Goal: Find specific page/section: Find specific page/section

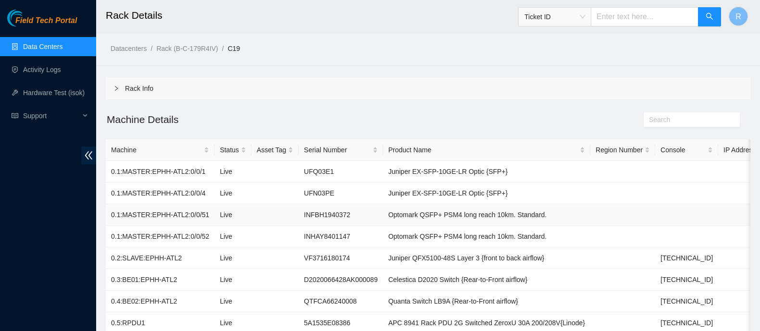
scroll to position [62, 0]
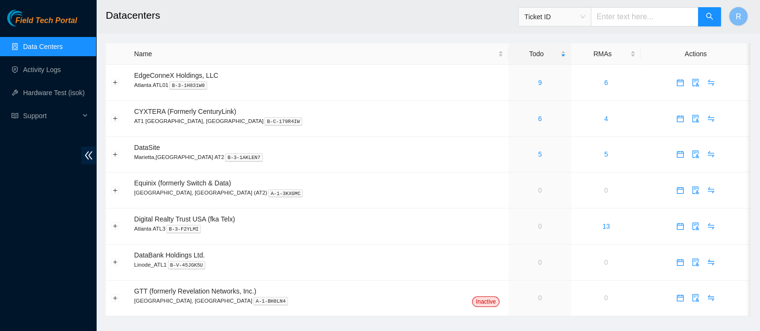
click at [585, 19] on span "Ticket ID" at bounding box center [554, 17] width 61 height 14
click at [587, 67] on div "Rack Number" at bounding box center [562, 66] width 61 height 11
click at [624, 11] on input "text" at bounding box center [645, 16] width 108 height 19
type input "18"
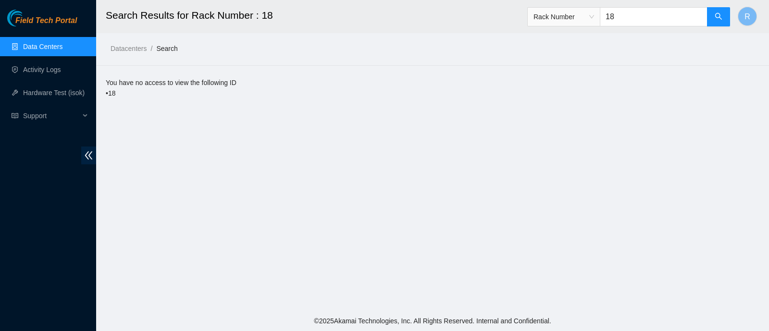
click at [621, 24] on input "18" at bounding box center [654, 16] width 108 height 19
type input "C18"
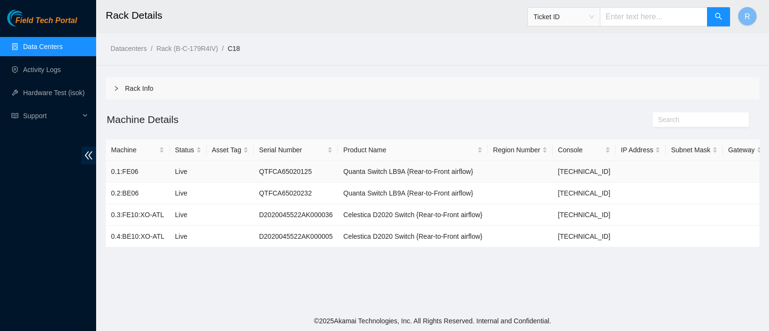
click at [288, 168] on td "QTFCA65020125" at bounding box center [296, 172] width 84 height 22
copy td "QTFCA65020125"
click at [624, 15] on input "text" at bounding box center [654, 16] width 108 height 19
type input "C"
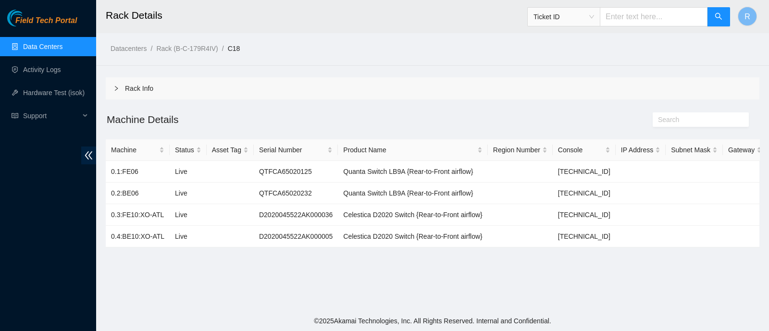
click at [587, 22] on span "Ticket ID" at bounding box center [563, 17] width 61 height 14
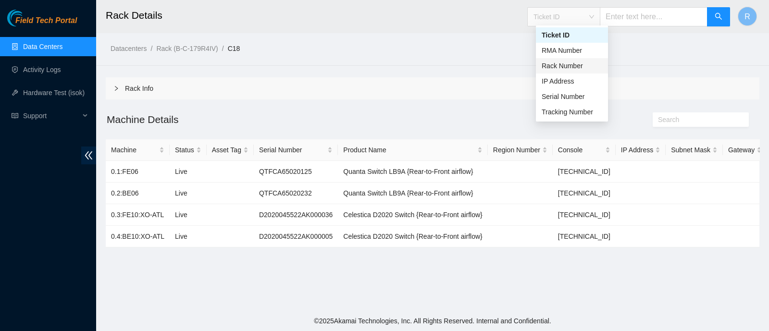
click at [577, 66] on div "Rack Number" at bounding box center [572, 66] width 61 height 11
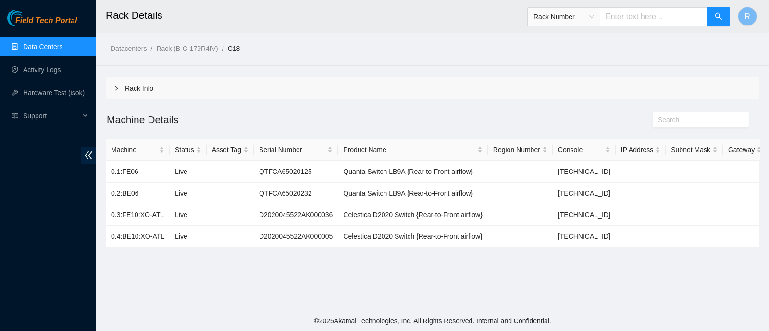
click at [627, 11] on input "text" at bounding box center [654, 16] width 108 height 19
type input "C19"
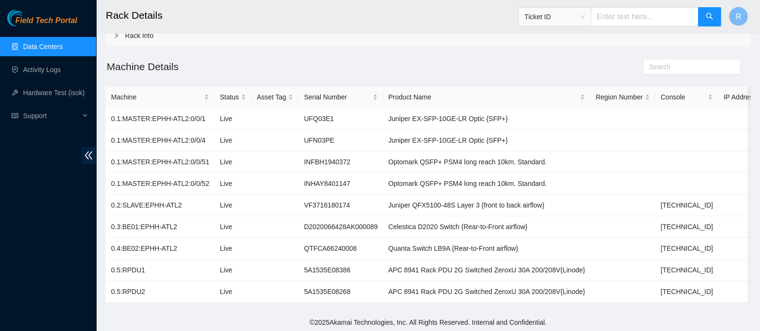
scroll to position [58, 0]
click at [309, 201] on td "VF3716180174" at bounding box center [340, 204] width 84 height 22
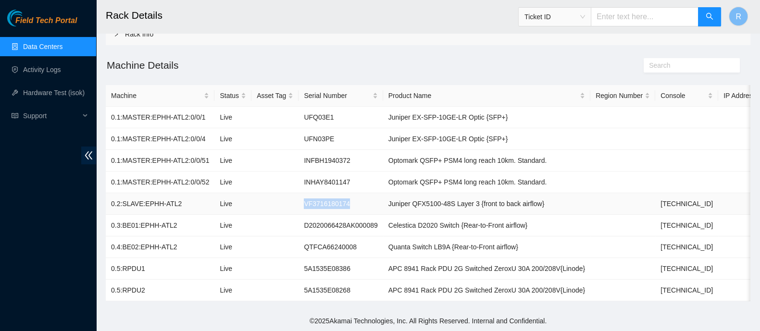
click at [309, 201] on td "VF3716180174" at bounding box center [340, 204] width 84 height 22
copy td "VF3716180174"
click at [548, 21] on span "Ticket ID" at bounding box center [554, 17] width 61 height 14
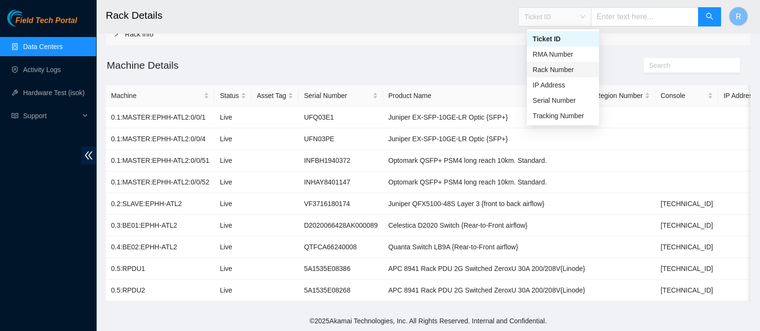
click at [552, 66] on div "Rack Number" at bounding box center [562, 69] width 61 height 11
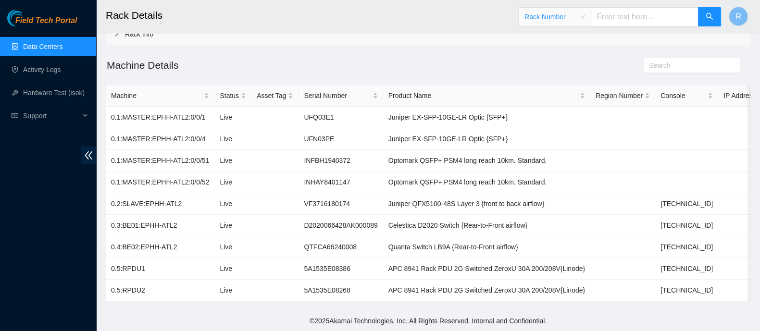
click at [625, 7] on input "text" at bounding box center [645, 16] width 108 height 19
type input "C18"
